Goal: Transaction & Acquisition: Purchase product/service

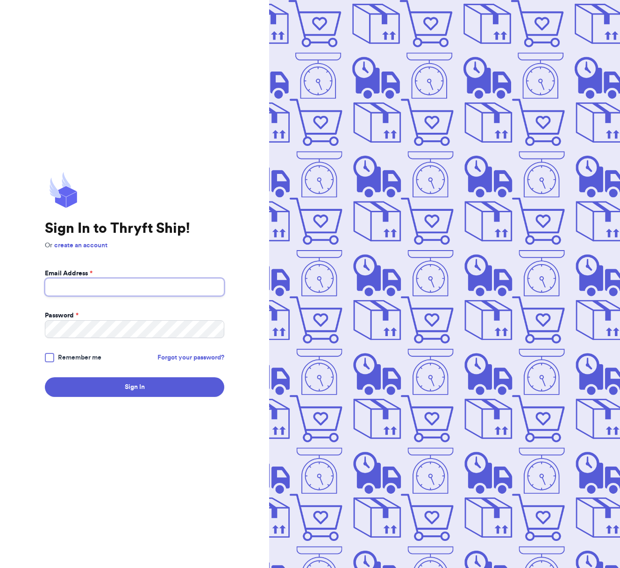
type input "hannahrebessa@gmail.com"
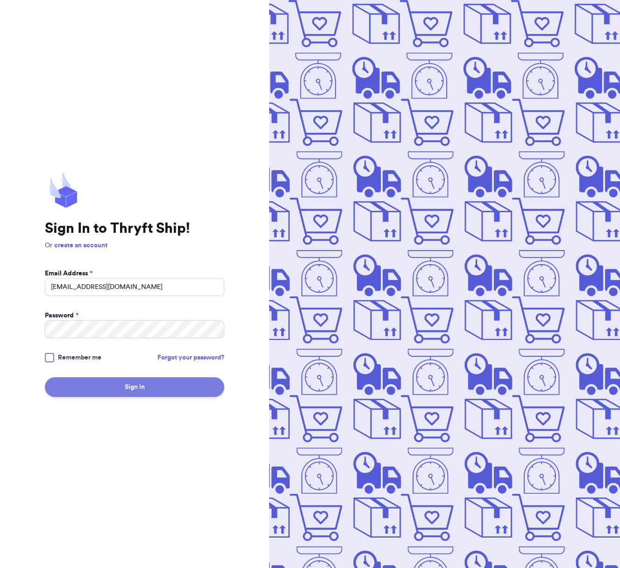
click at [118, 390] on button "Sign In" at bounding box center [134, 387] width 179 height 20
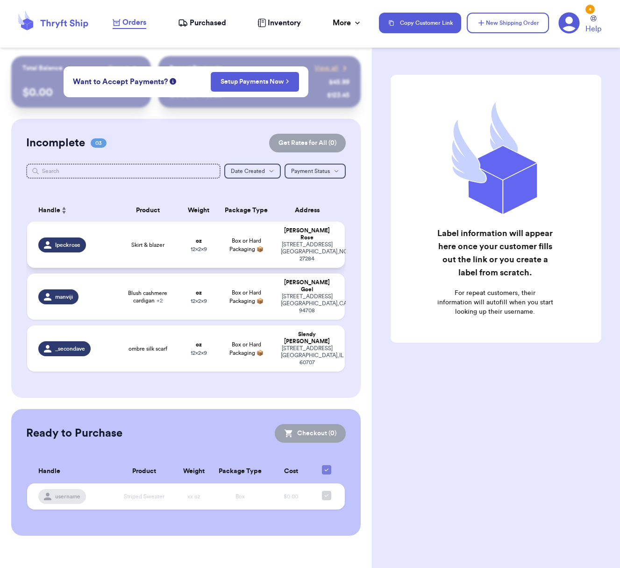
click at [116, 245] on td "Skirt & blazer" at bounding box center [148, 244] width 64 height 46
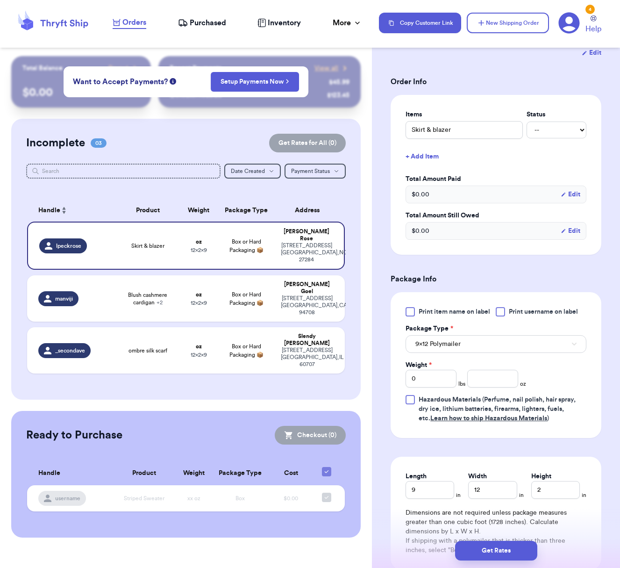
scroll to position [190, 0]
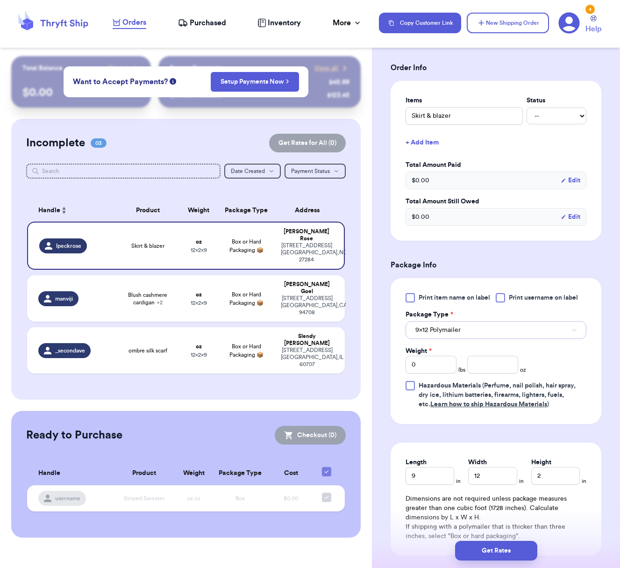
click at [448, 335] on span "9x12 Polymailer" at bounding box center [437, 329] width 45 height 9
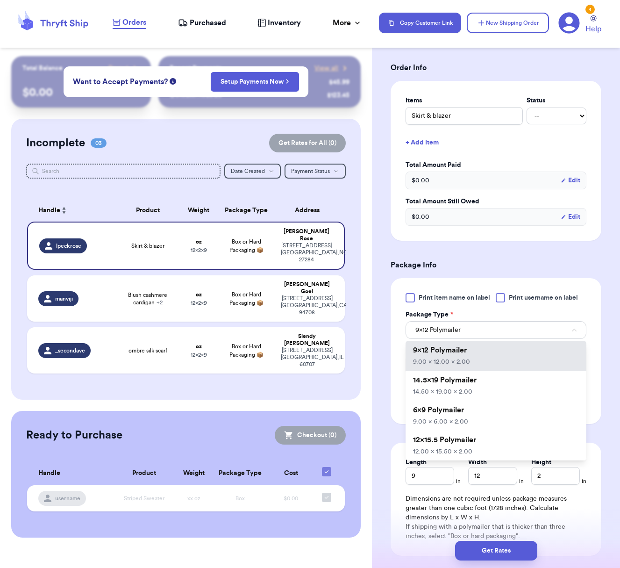
drag, startPoint x: 436, startPoint y: 447, endPoint x: 432, endPoint y: 428, distance: 19.2
click at [436, 447] on li "12x15.5 Polymailer 12.00 x 15.50 x 2.00" at bounding box center [496, 445] width 181 height 30
type input "12"
type input "15.5"
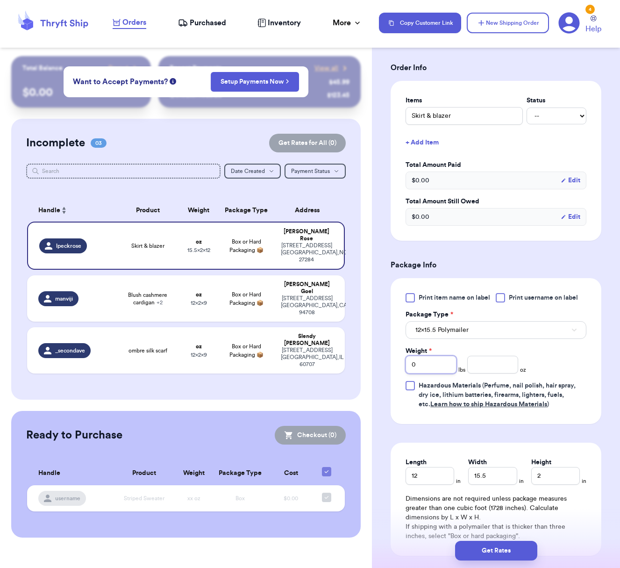
drag, startPoint x: 431, startPoint y: 377, endPoint x: 398, endPoint y: 378, distance: 33.2
click at [398, 378] on div "Print item name on label Print username on label Package Type * 12x15.5 Polymai…" at bounding box center [496, 351] width 211 height 146
type input "2"
type input "1.2"
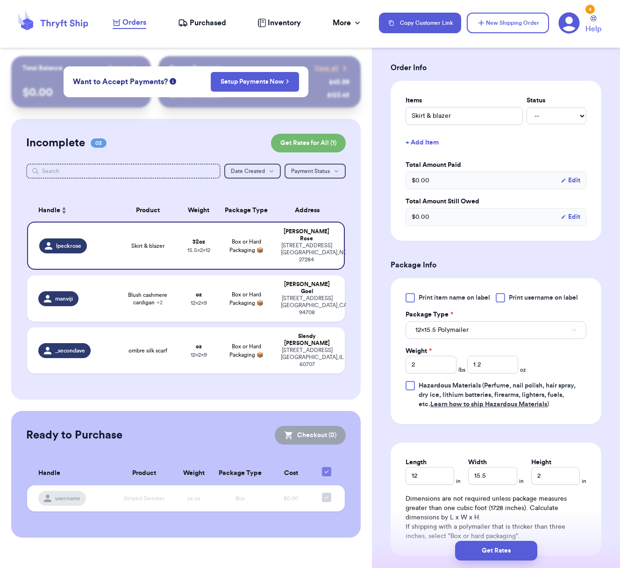
click at [554, 380] on div "Print item name on label Print username on label Package Type * 12x15.5 Polymai…" at bounding box center [496, 351] width 181 height 116
click at [504, 552] on button "Get Rates" at bounding box center [496, 551] width 82 height 20
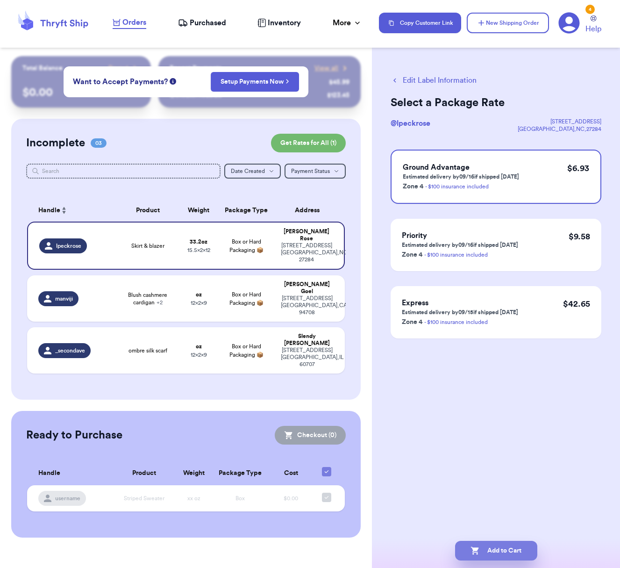
click at [497, 553] on button "Add to Cart" at bounding box center [496, 551] width 82 height 20
checkbox input "true"
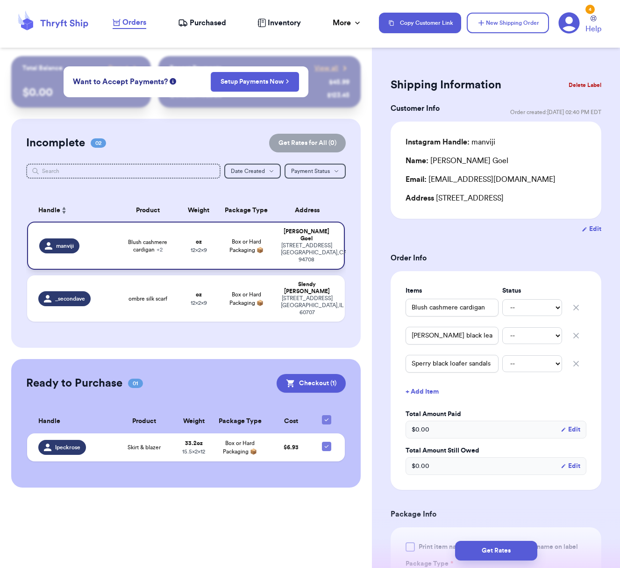
click at [172, 247] on span "Blush cashmere cardigan + 2" at bounding box center [147, 245] width 52 height 15
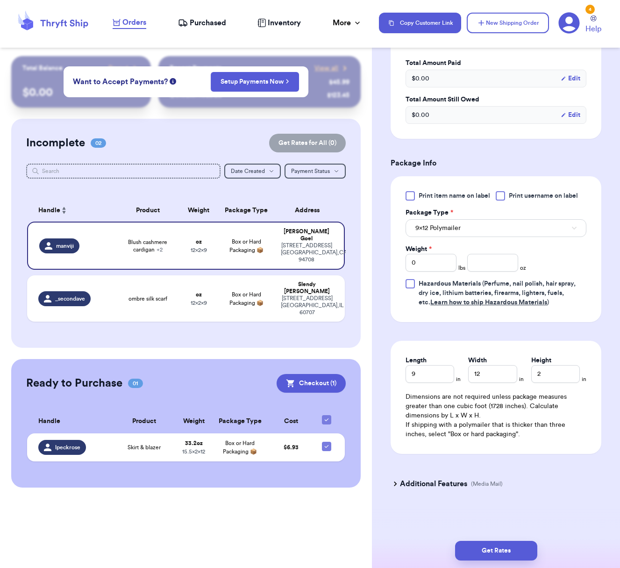
scroll to position [362, 0]
click at [428, 229] on span "9x12 Polymailer" at bounding box center [437, 227] width 45 height 9
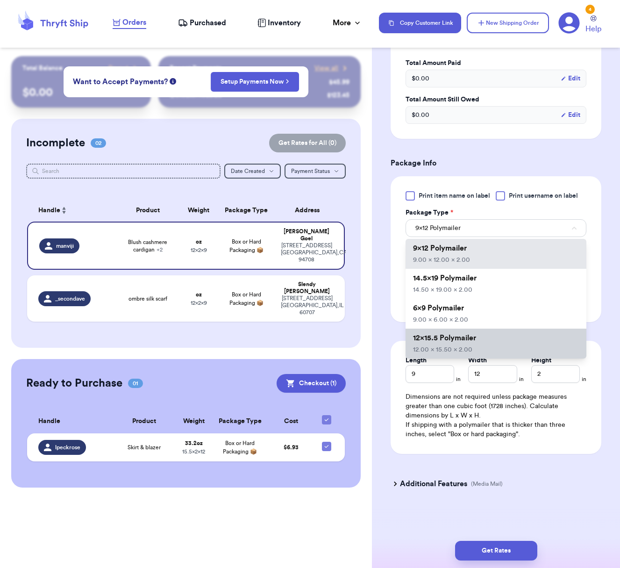
click at [432, 338] on span "12x15.5 Polymailer" at bounding box center [444, 337] width 63 height 7
type input "12"
type input "15.5"
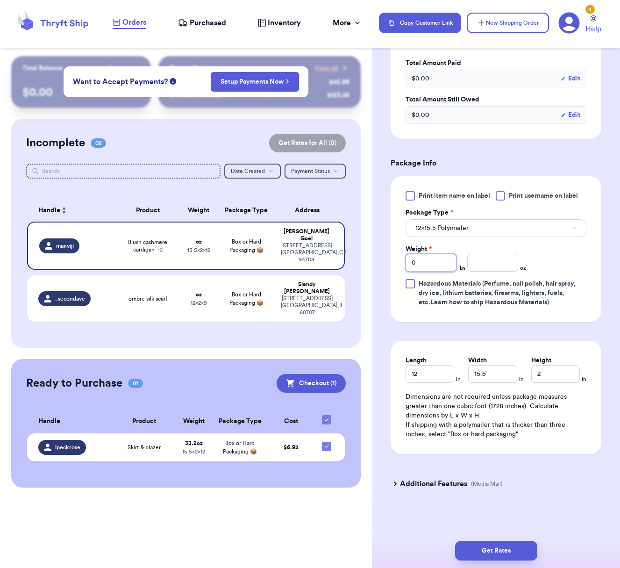
drag, startPoint x: 423, startPoint y: 264, endPoint x: 383, endPoint y: 264, distance: 39.7
click at [383, 264] on div "Shipping Information Delete Label Customer Info Order created: 08/15, 02:40 PM …" at bounding box center [496, 136] width 248 height 863
type input "3"
type input "1.5"
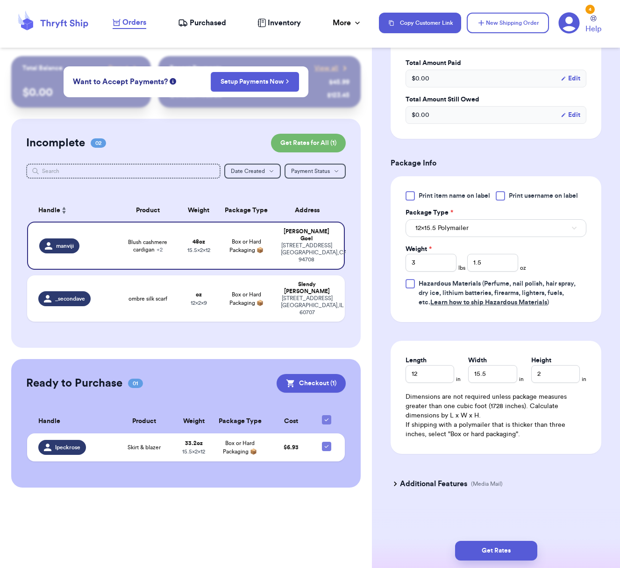
click at [434, 509] on div "Shipping Information Delete Label Customer Info Order created: 08/15, 02:40 PM …" at bounding box center [496, 136] width 248 height 863
click at [488, 546] on button "Get Rates" at bounding box center [496, 551] width 82 height 20
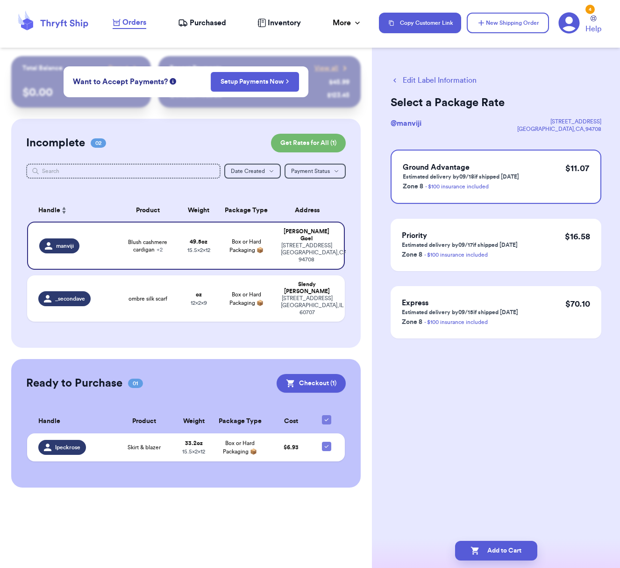
scroll to position [0, 0]
click at [517, 550] on button "Add to Cart" at bounding box center [496, 551] width 82 height 20
checkbox input "true"
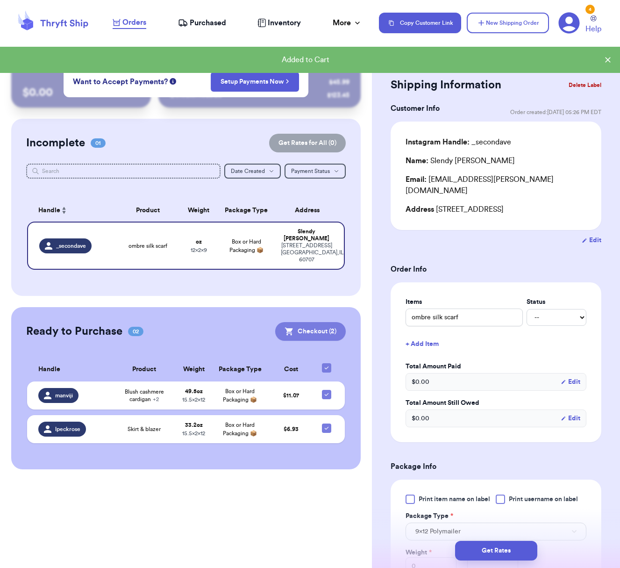
click at [314, 322] on button "Checkout ( 2 )" at bounding box center [310, 331] width 71 height 19
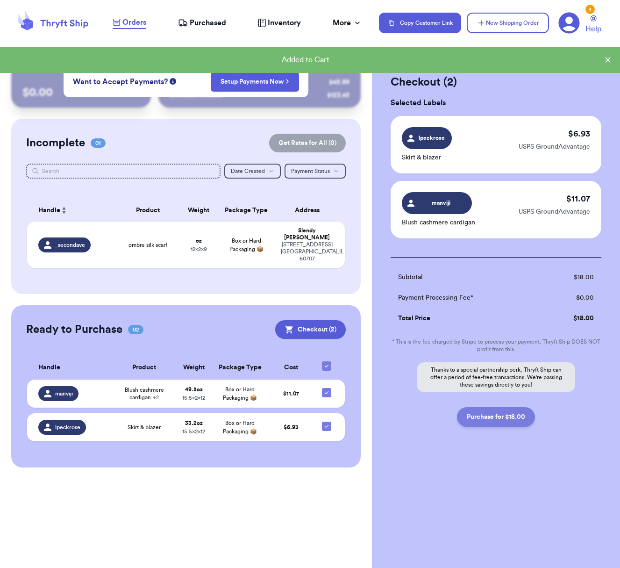
click at [497, 420] on button "Purchase for $18.00" at bounding box center [496, 417] width 78 height 20
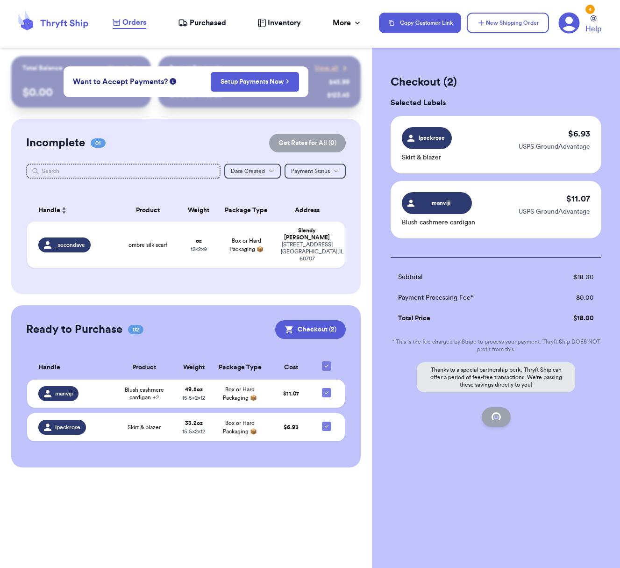
checkbox input "false"
checkbox input "true"
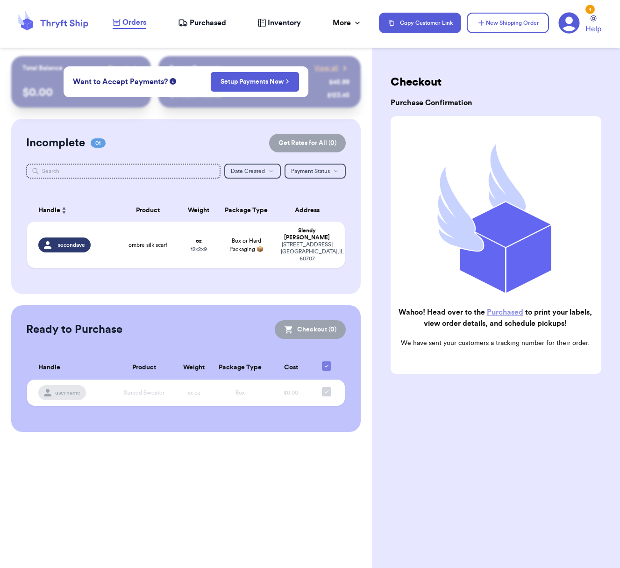
drag, startPoint x: 213, startPoint y: 13, endPoint x: 209, endPoint y: 19, distance: 6.9
click at [212, 16] on nav "Orders Purchased Inventory More Stats Completed Orders Payments Payouts Copy Cu…" at bounding box center [361, 22] width 517 height 31
click at [209, 27] on span "Purchased" at bounding box center [208, 22] width 36 height 11
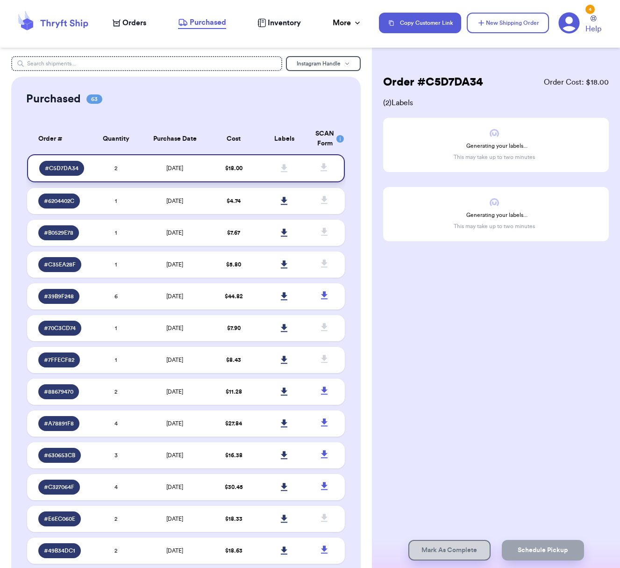
click at [248, 171] on td "$ 18.00" at bounding box center [233, 168] width 51 height 28
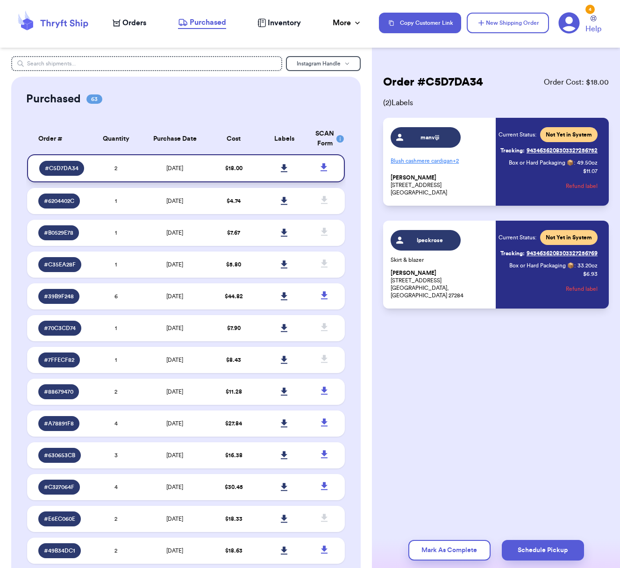
click at [281, 165] on icon at bounding box center [284, 168] width 7 height 8
